Goal: Find specific page/section: Find specific page/section

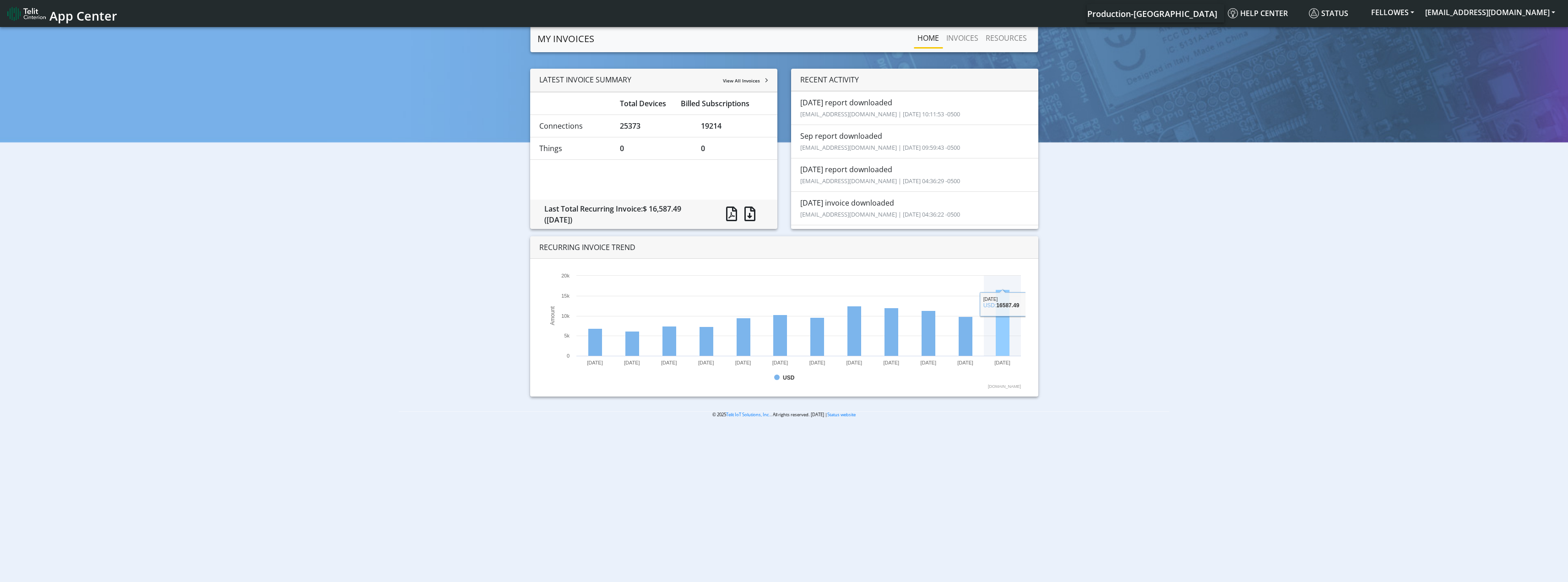
click at [1008, 297] on rect at bounding box center [1003, 323] width 14 height 66
click at [1004, 349] on rect at bounding box center [1003, 323] width 14 height 66
click at [962, 36] on link "INVOICES" at bounding box center [962, 38] width 40 height 18
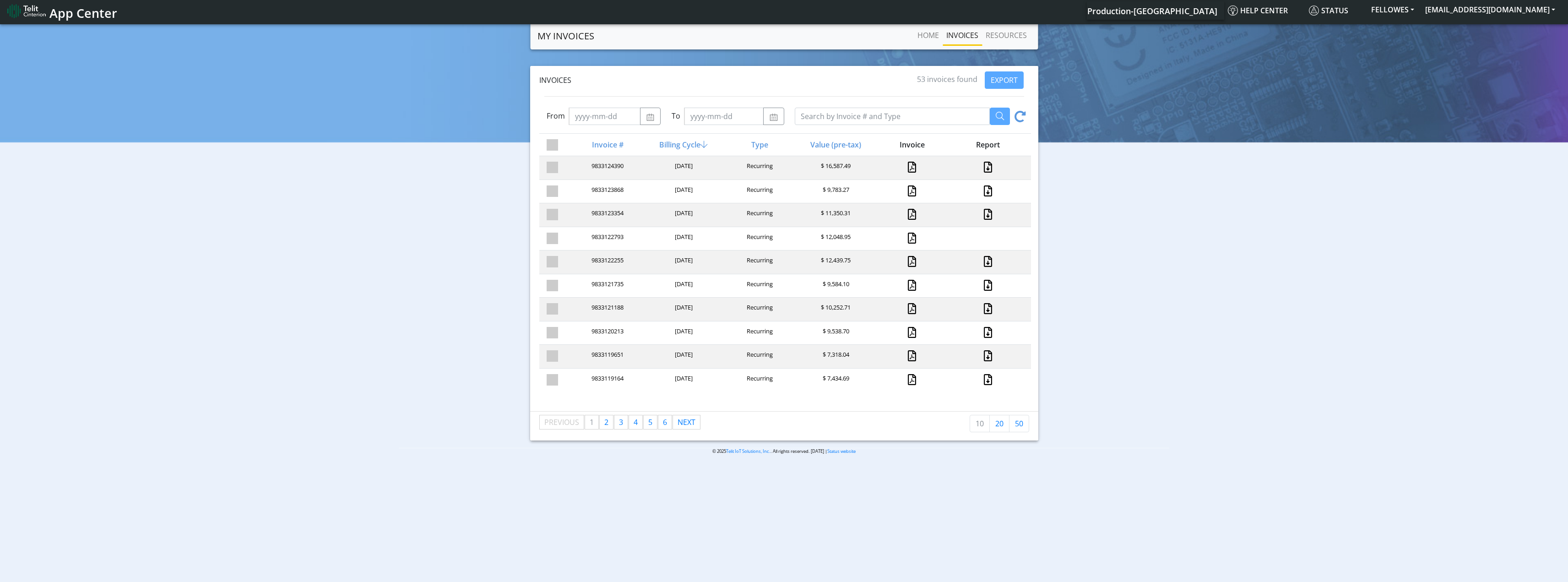
scroll to position [3, 0]
click at [606, 424] on span "2" at bounding box center [606, 421] width 4 height 10
click at [653, 423] on link "page 5" at bounding box center [650, 421] width 13 height 14
click at [690, 434] on nav "Previous page 5 / 6 page 1 page 2 page 3 page 4 You're on page 5 page 6 Next pa…" at bounding box center [620, 435] width 161 height 26
click at [667, 423] on link "page 6" at bounding box center [665, 421] width 13 height 14
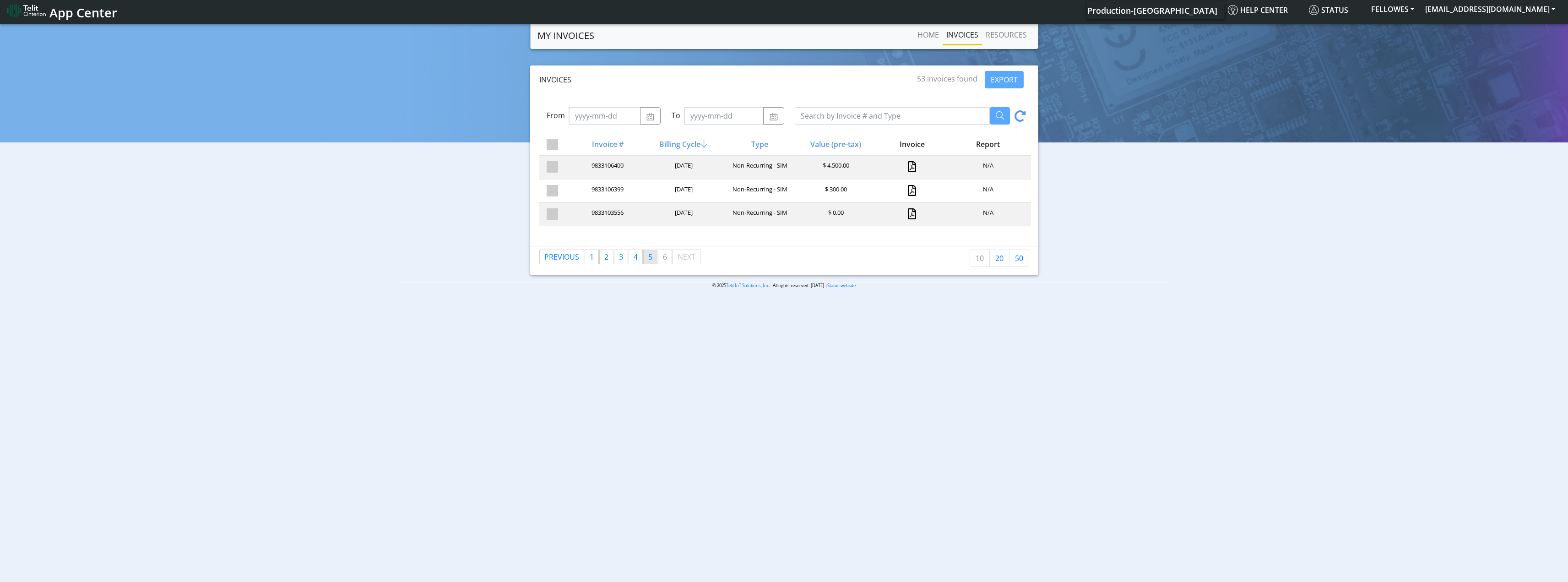
click at [652, 256] on span "5" at bounding box center [650, 257] width 4 height 10
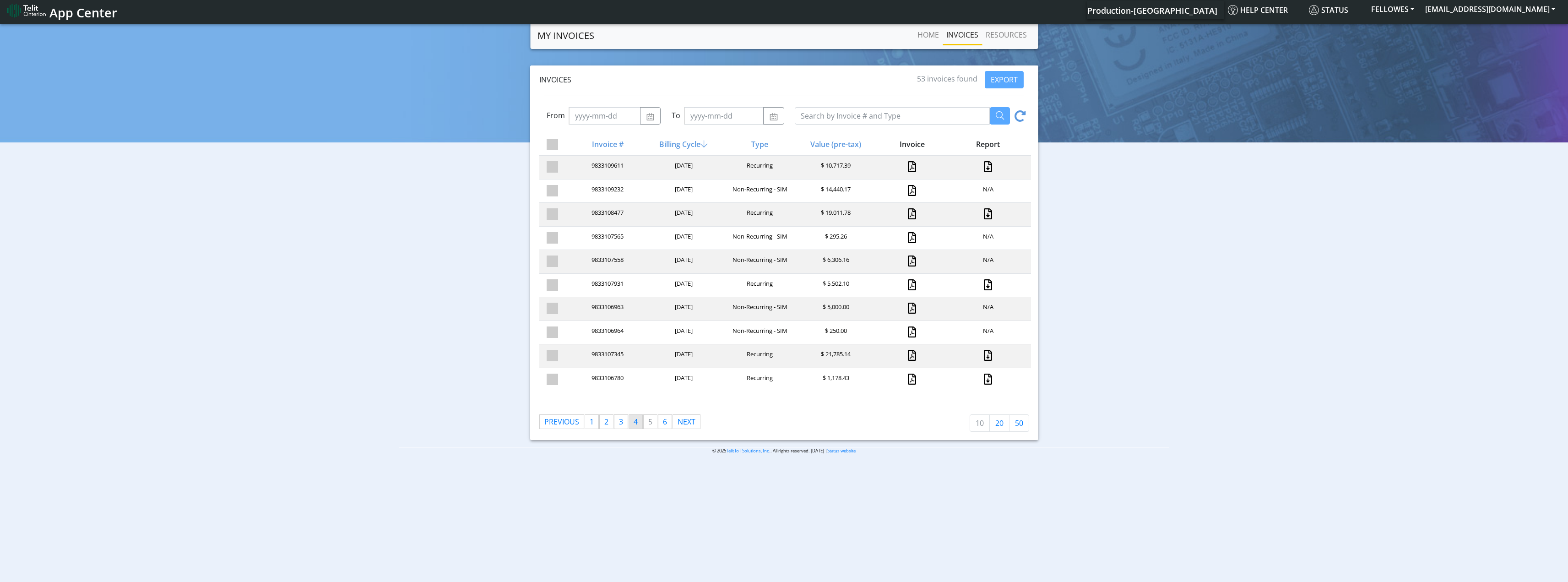
click at [636, 424] on span "4" at bounding box center [635, 421] width 4 height 10
drag, startPoint x: 844, startPoint y: 192, endPoint x: 809, endPoint y: 193, distance: 35.0
click at [809, 193] on div "$ 28,611.39" at bounding box center [835, 191] width 76 height 12
click at [588, 422] on link "page 1" at bounding box center [592, 421] width 13 height 14
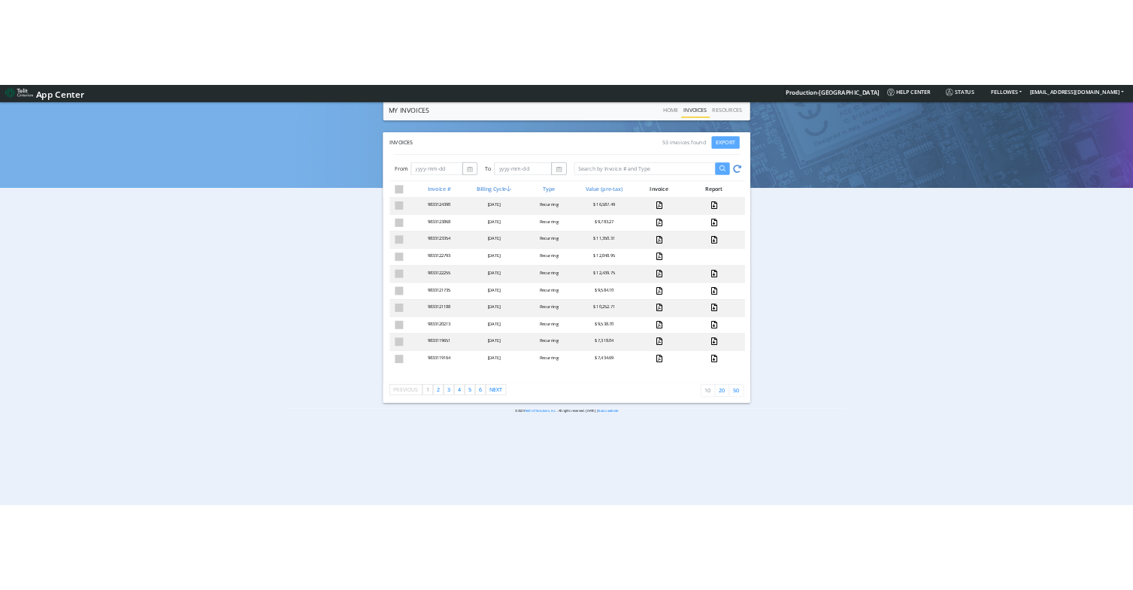
scroll to position [0, 0]
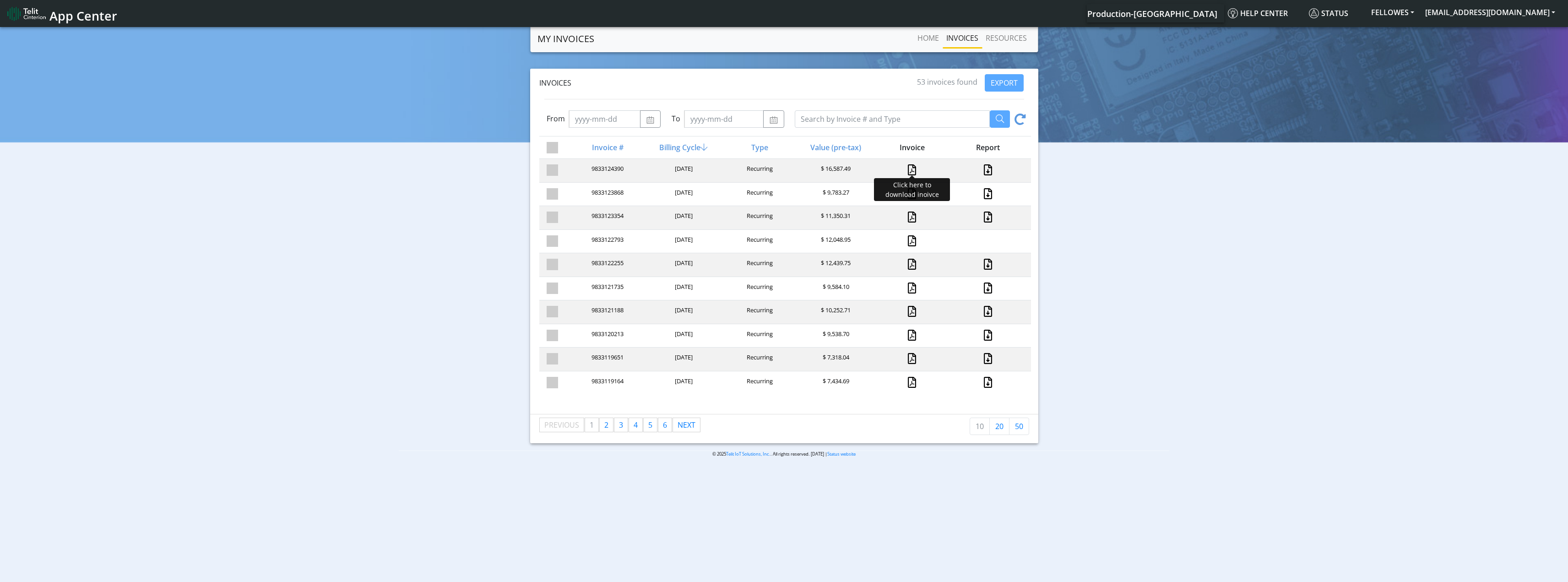
click at [913, 167] on link at bounding box center [912, 170] width 9 height 11
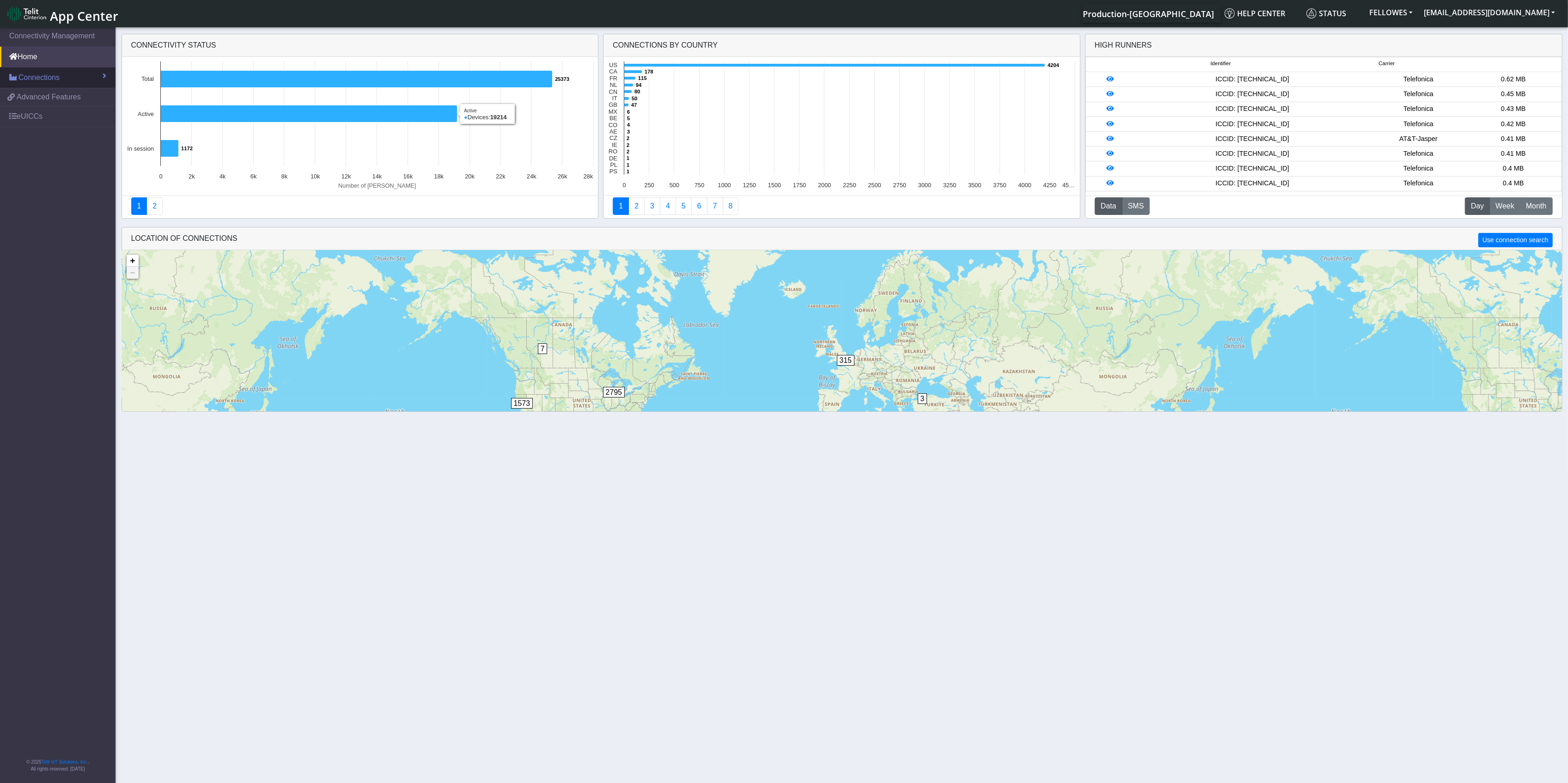
click at [46, 79] on span "Connections" at bounding box center [39, 77] width 41 height 11
click at [34, 76] on span "Connections" at bounding box center [39, 77] width 41 height 11
click at [34, 79] on span "Connections" at bounding box center [39, 77] width 41 height 11
drag, startPoint x: 28, startPoint y: 95, endPoint x: 97, endPoint y: 113, distance: 71.3
click at [29, 95] on span "List" at bounding box center [27, 97] width 10 height 10
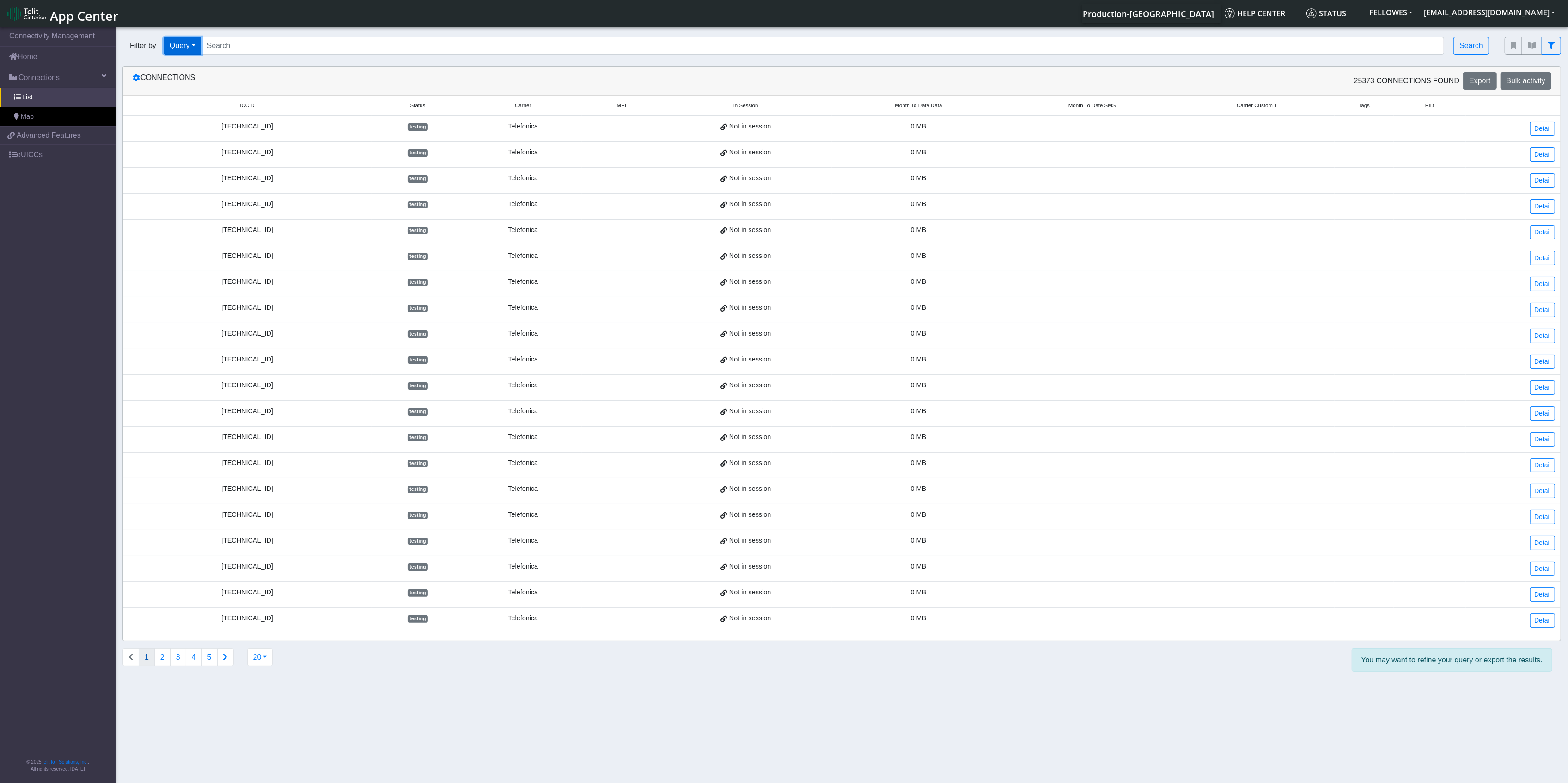
click at [194, 48] on button "Query" at bounding box center [182, 45] width 38 height 18
click at [196, 112] on button "Tags" at bounding box center [200, 112] width 73 height 15
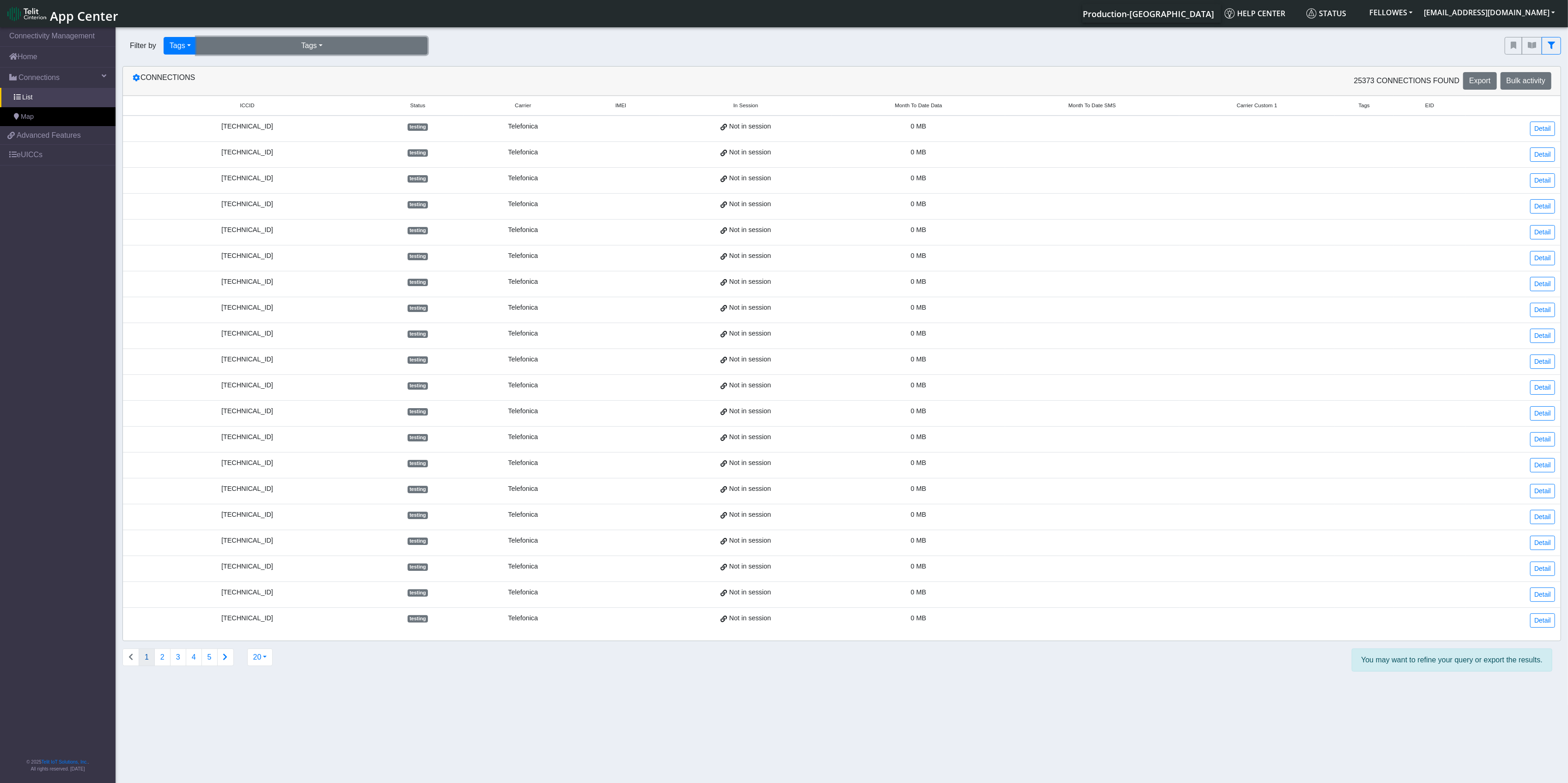
click at [274, 48] on button "Tags" at bounding box center [312, 45] width 231 height 18
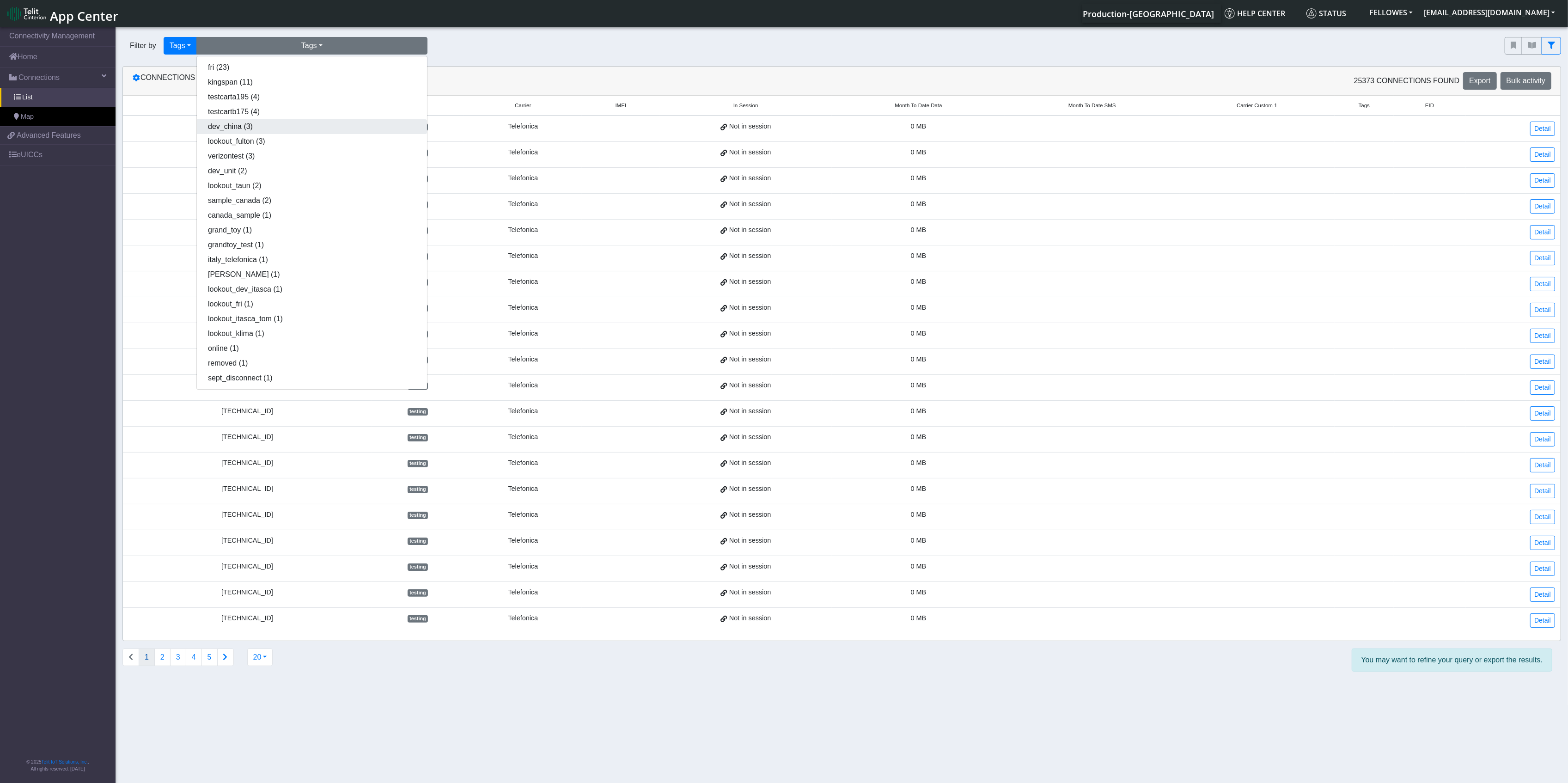
click at [240, 130] on button "dev_china (3)" at bounding box center [312, 127] width 230 height 15
